Goal: Task Accomplishment & Management: Complete application form

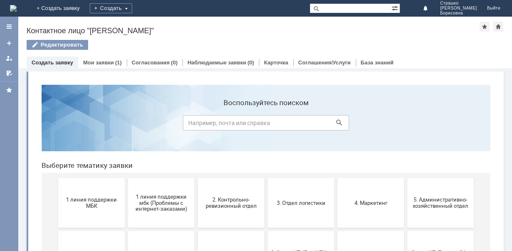
click at [59, 62] on link "Создать заявку" at bounding box center [53, 62] width 42 height 6
click at [65, 62] on link "Создать заявку" at bounding box center [53, 62] width 42 height 6
click at [132, 7] on div "Создать" at bounding box center [111, 8] width 42 height 10
click at [85, 7] on link "+ Создать заявку" at bounding box center [58, 8] width 53 height 17
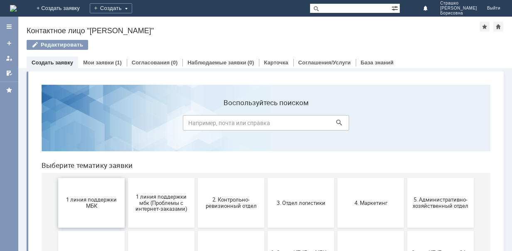
click at [84, 200] on span "1 линия поддержки МБК" at bounding box center [92, 203] width 62 height 12
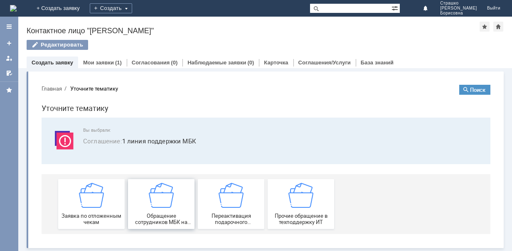
scroll to position [0, 0]
click at [164, 207] on div "Обращение сотрудников МБК на недоступность тех. поддержки" at bounding box center [162, 204] width 62 height 42
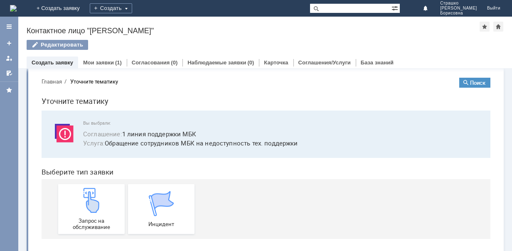
scroll to position [12, 0]
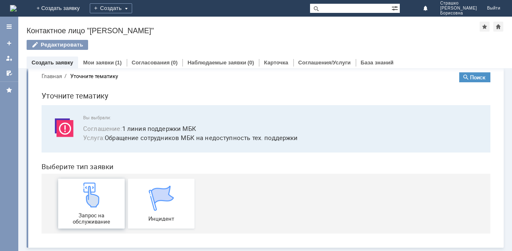
click at [94, 196] on img at bounding box center [91, 195] width 25 height 25
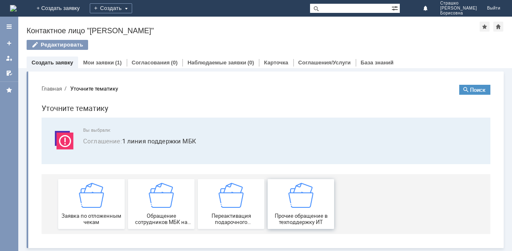
click at [306, 198] on img at bounding box center [301, 195] width 25 height 25
click at [158, 202] on img at bounding box center [161, 195] width 25 height 25
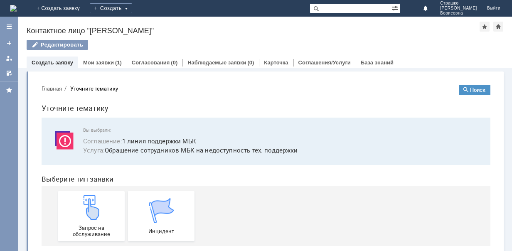
scroll to position [12, 0]
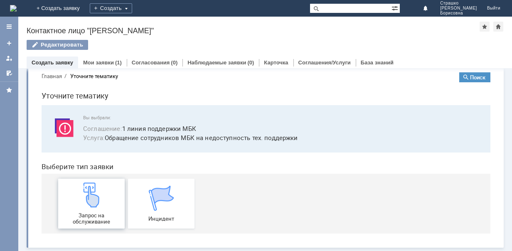
click at [92, 197] on img at bounding box center [91, 195] width 25 height 25
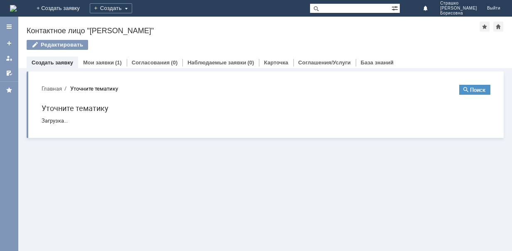
scroll to position [0, 0]
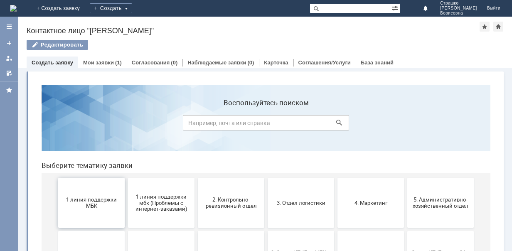
click at [93, 200] on span "1 линия поддержки МБК" at bounding box center [92, 203] width 62 height 12
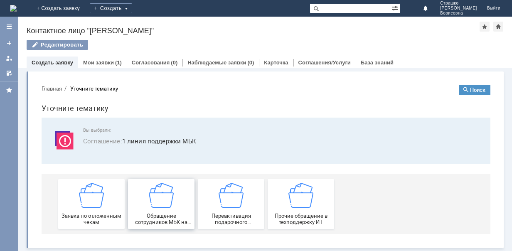
click at [165, 197] on img at bounding box center [161, 195] width 25 height 25
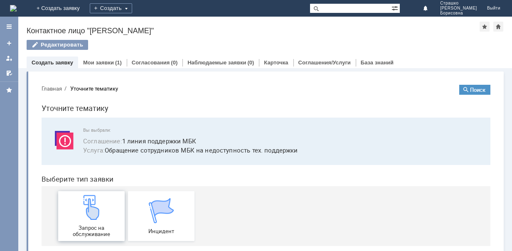
click at [83, 206] on img at bounding box center [91, 207] width 25 height 25
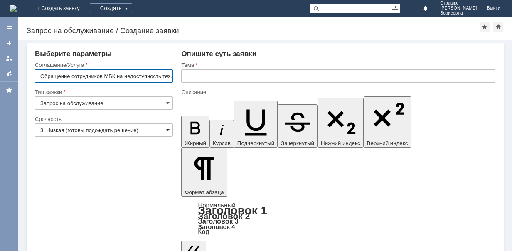
click at [167, 130] on span at bounding box center [167, 130] width 3 height 7
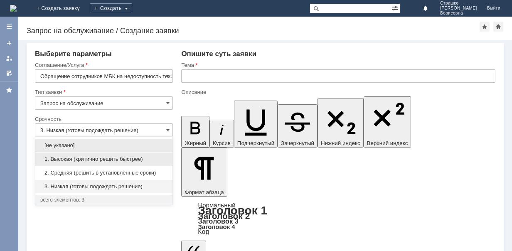
click at [134, 159] on span "1. Высокая (критично решить быстрее)" at bounding box center [103, 159] width 127 height 7
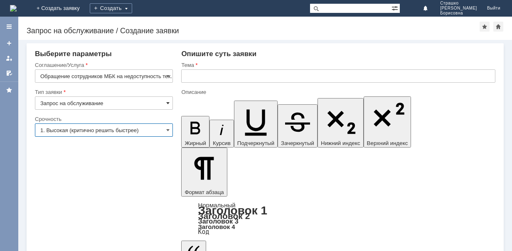
type input "1. Высокая (критично решить быстрее)"
click at [169, 101] on span at bounding box center [167, 103] width 3 height 7
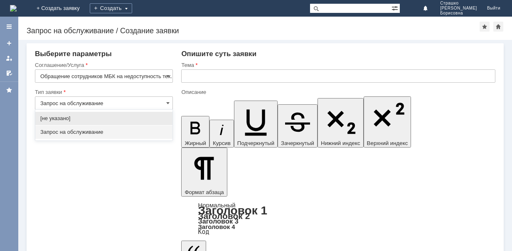
click at [72, 129] on span "Запрос на обслуживание" at bounding box center [103, 132] width 127 height 7
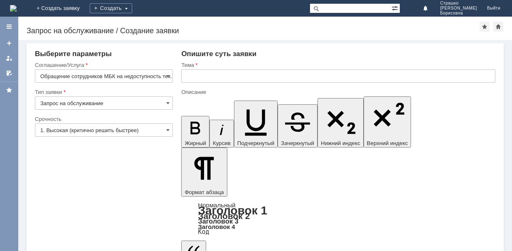
type input "Запрос на обслуживание"
click at [216, 74] on input "text" at bounding box center [338, 75] width 314 height 13
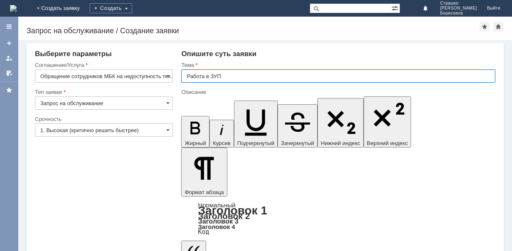
type input "Работа в ЗУП"
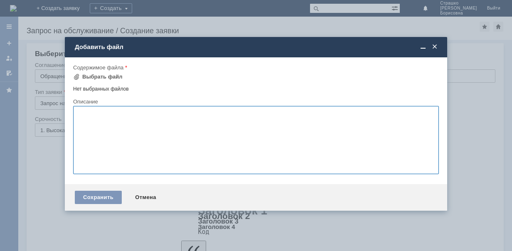
click at [434, 47] on span at bounding box center [435, 46] width 8 height 7
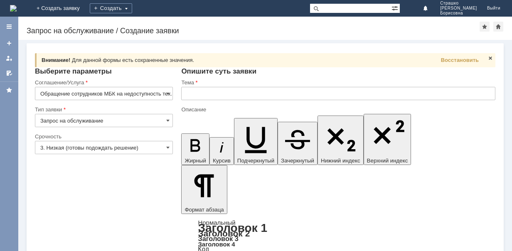
click at [199, 89] on input "text" at bounding box center [338, 93] width 314 height 13
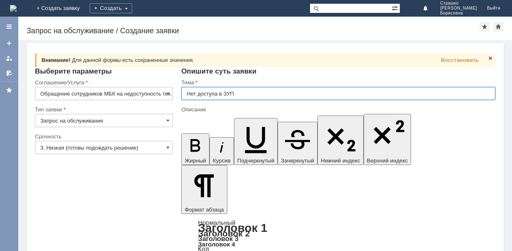
type input "Нет доступа в ЗУП"
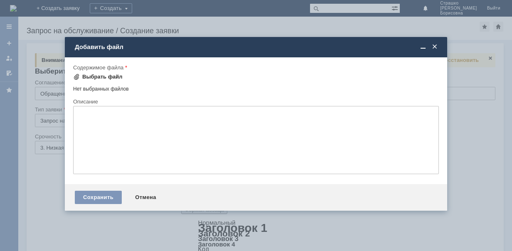
click at [104, 77] on div "Выбрать файл" at bounding box center [102, 77] width 40 height 7
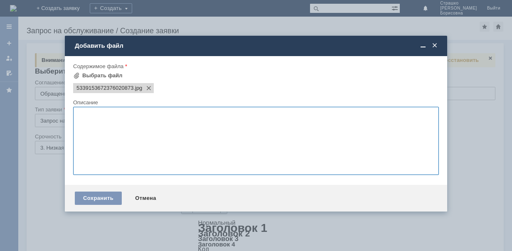
click at [110, 120] on textarea at bounding box center [256, 141] width 366 height 68
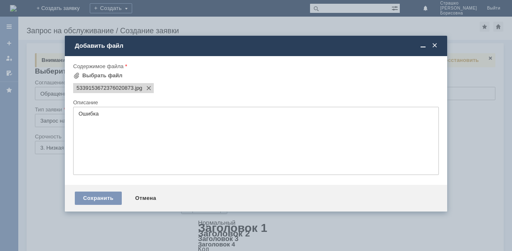
click at [119, 116] on textarea "Ошибка" at bounding box center [256, 141] width 366 height 68
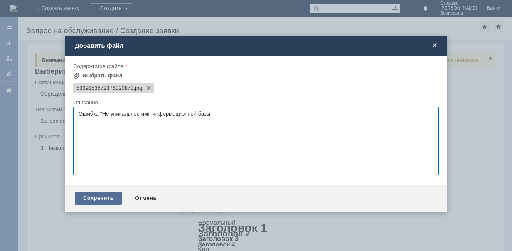
type textarea "Ошибка "Не уникальное имя информационной базы""
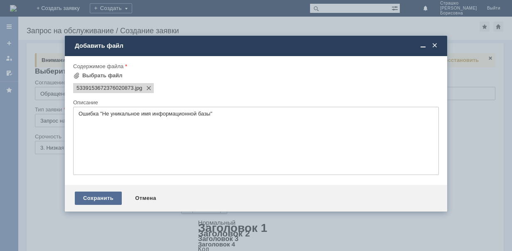
click at [109, 200] on div "Сохранить" at bounding box center [98, 198] width 47 height 13
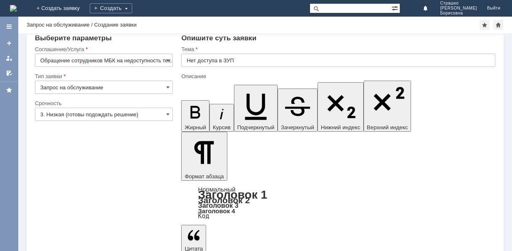
scroll to position [23, 0]
